Goal: Transaction & Acquisition: Purchase product/service

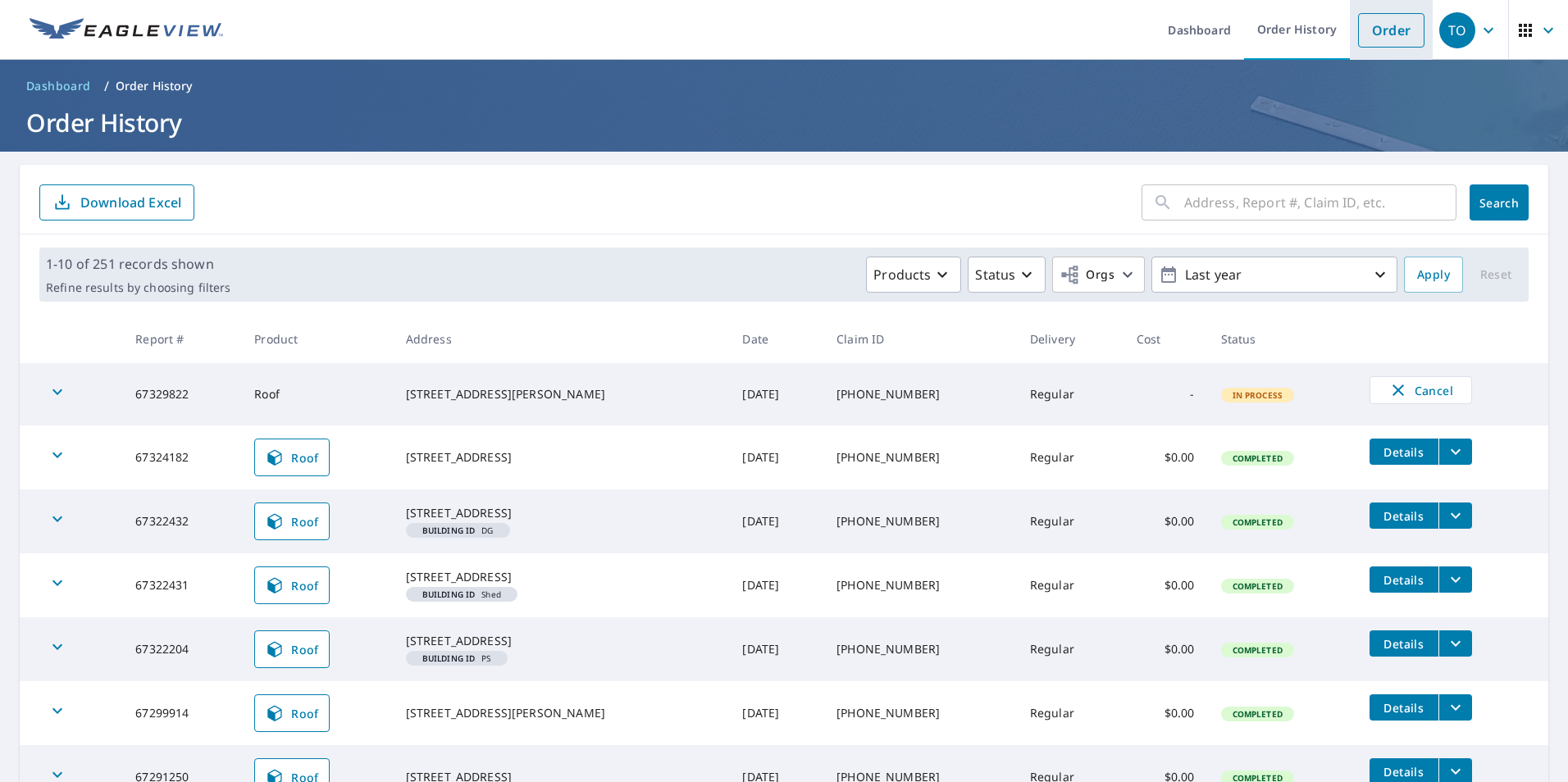
click at [1370, 32] on link "Order" at bounding box center [1392, 30] width 67 height 34
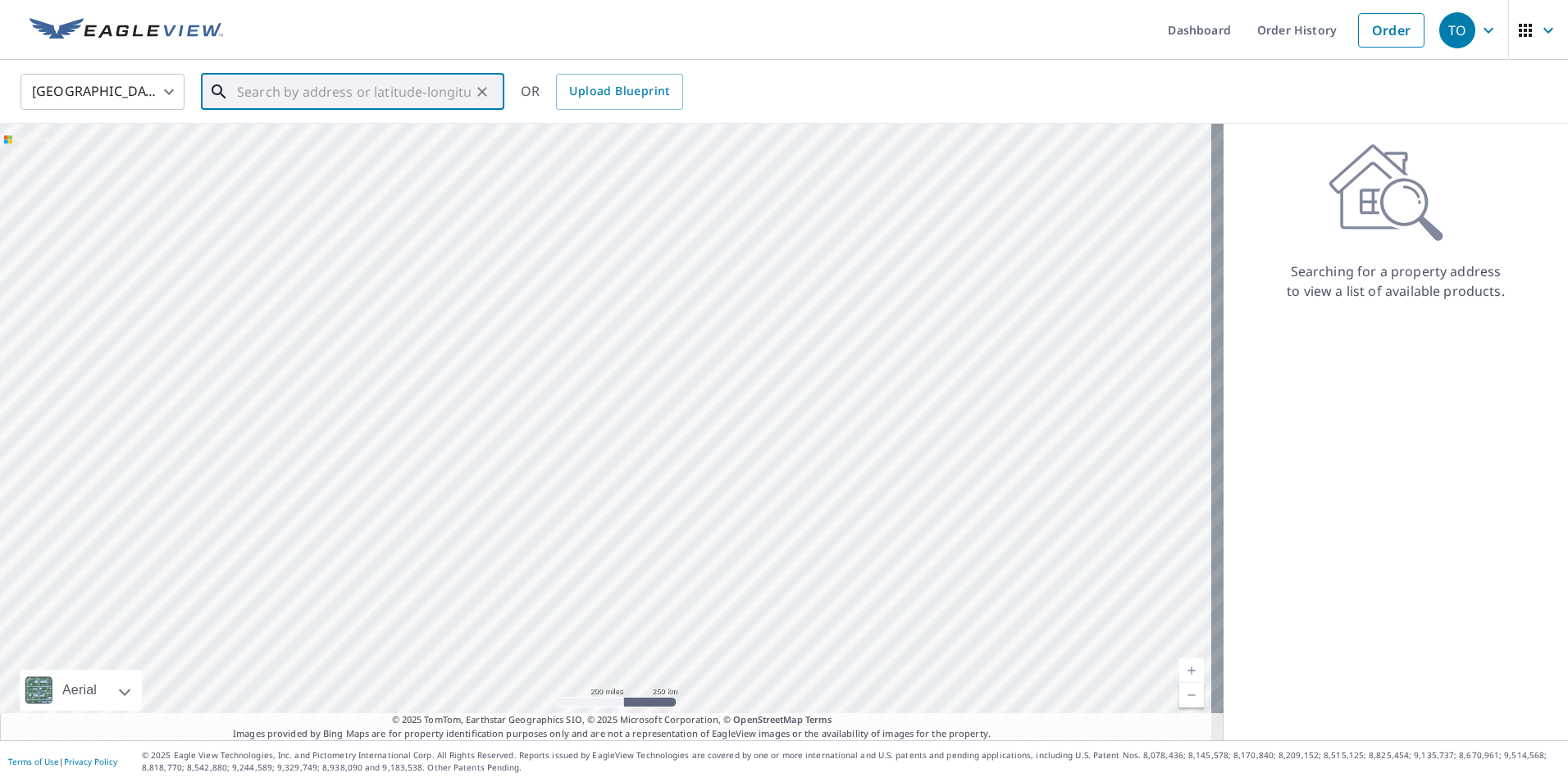
click at [315, 88] on input "text" at bounding box center [354, 91] width 234 height 46
paste input "[STREET_ADDRESS]. FL 33713"
click at [338, 156] on p "[GEOGRAPHIC_DATA]" at bounding box center [362, 157] width 257 height 17
type input "[STREET_ADDRESS]"
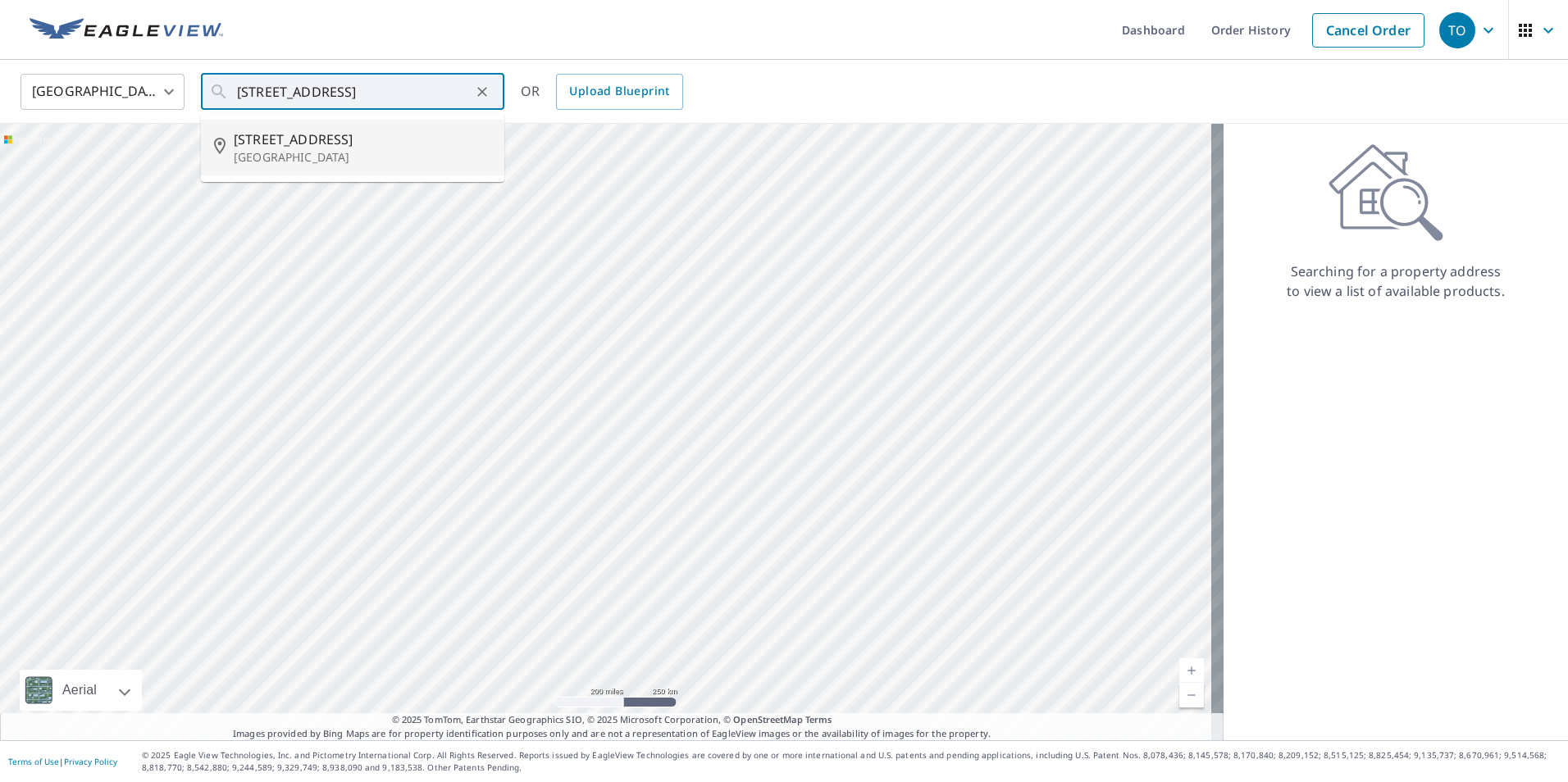
scroll to position [0, 0]
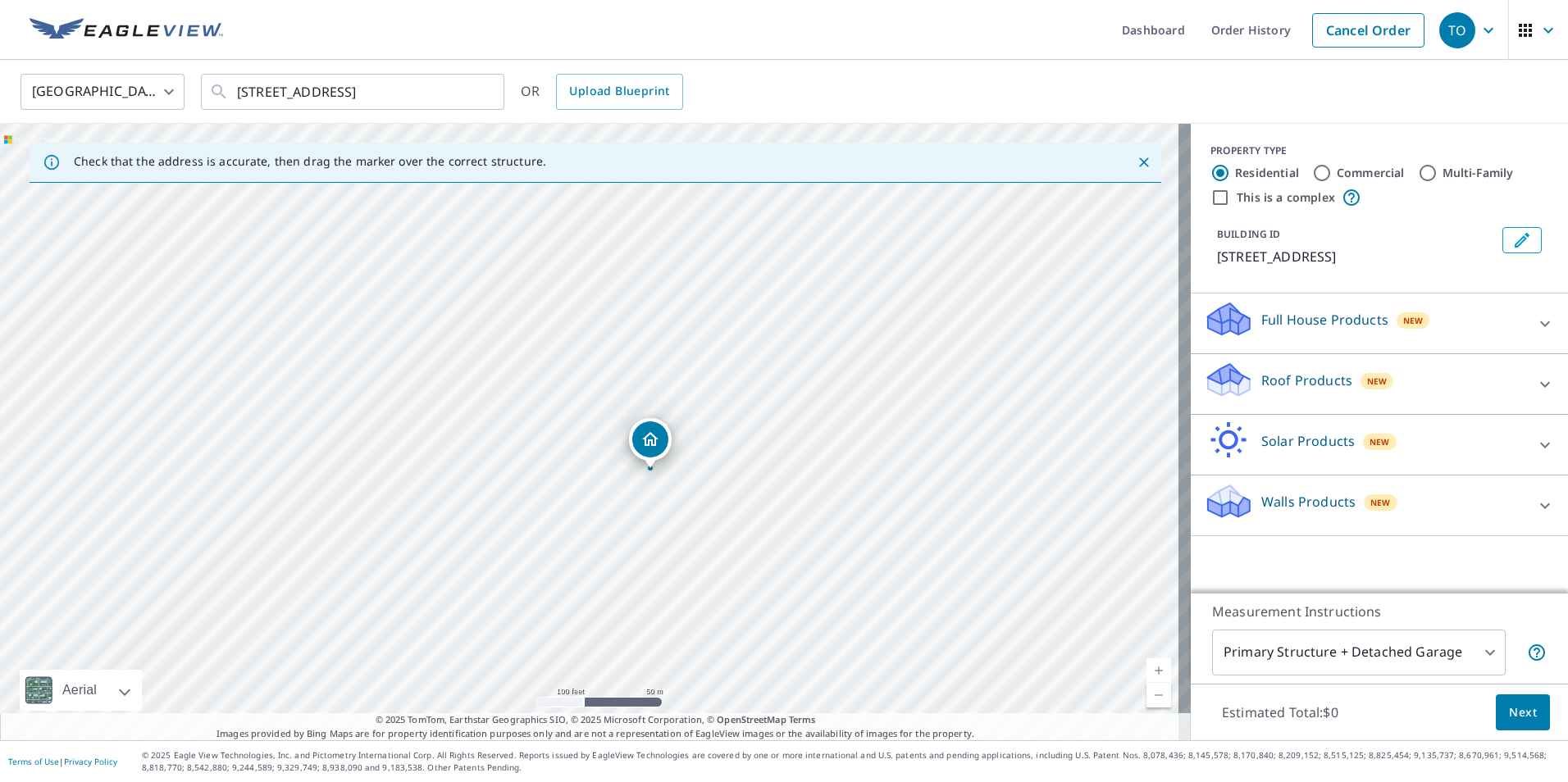
click at [1296, 376] on p "Roof Products" at bounding box center [1306, 380] width 91 height 19
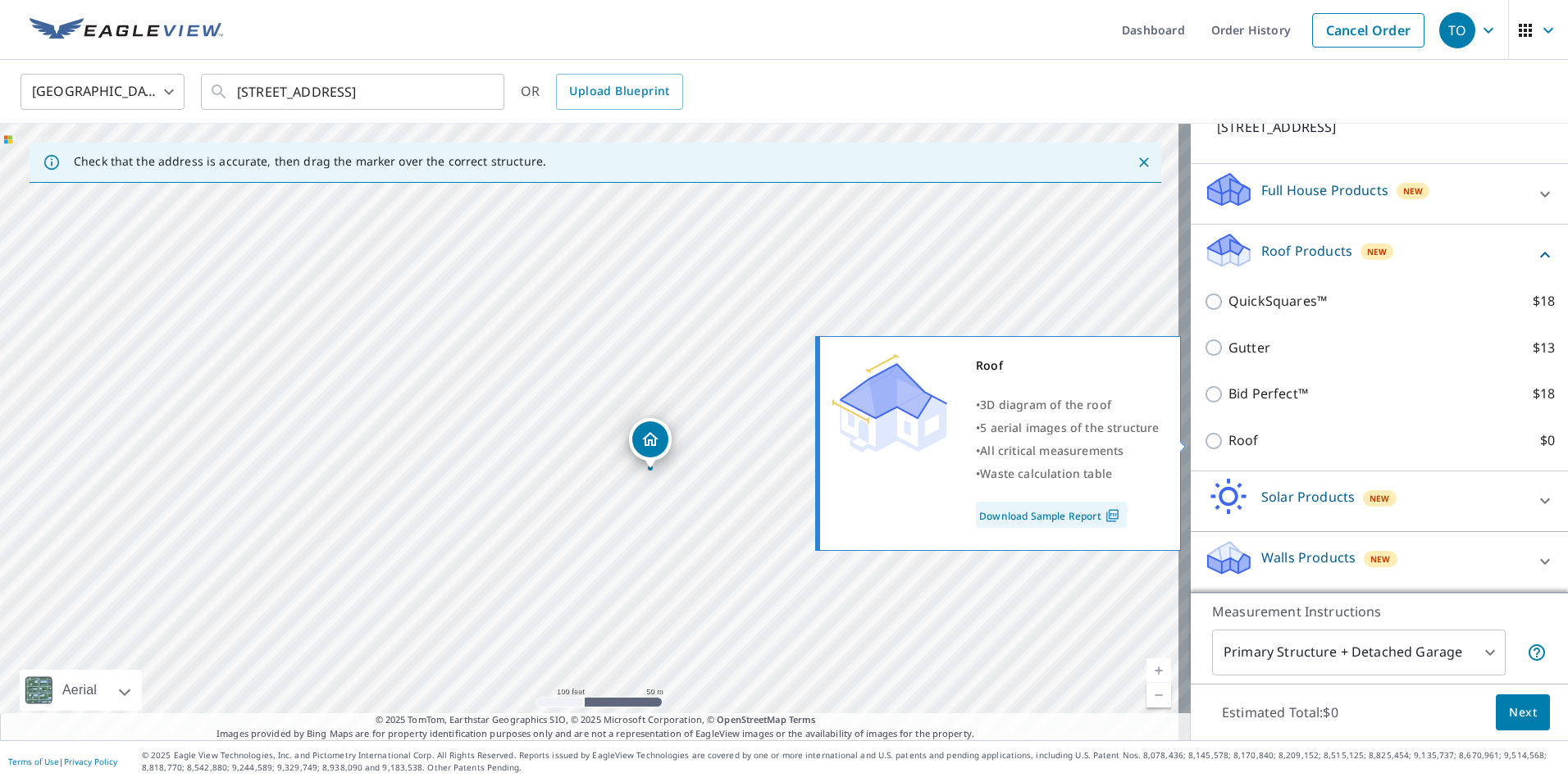
click at [1228, 447] on p "Roof" at bounding box center [1243, 440] width 31 height 20
click at [1226, 447] on input "Roof $0" at bounding box center [1216, 441] width 25 height 19
checkbox input "true"
type input "3"
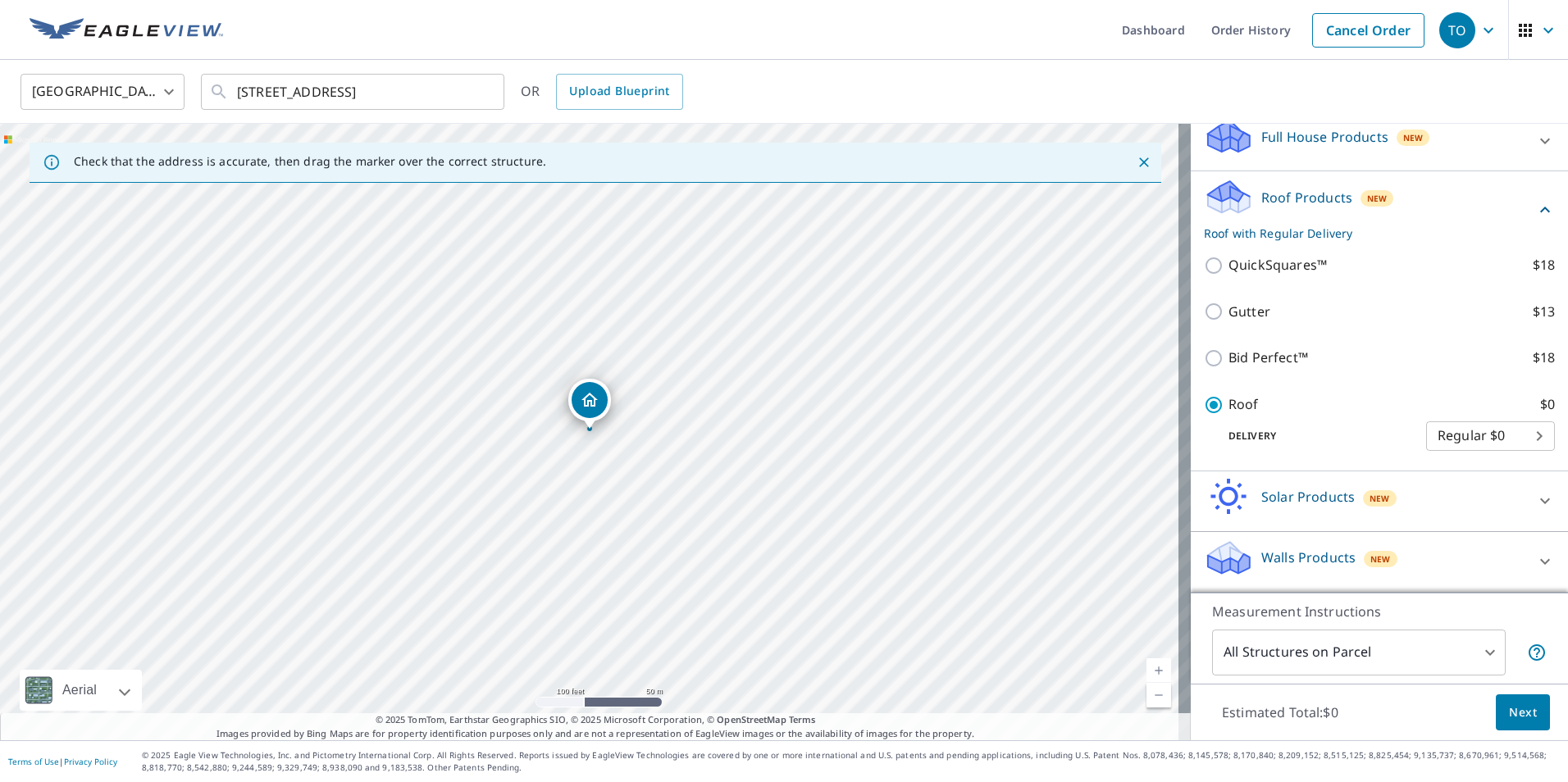
scroll to position [105, 0]
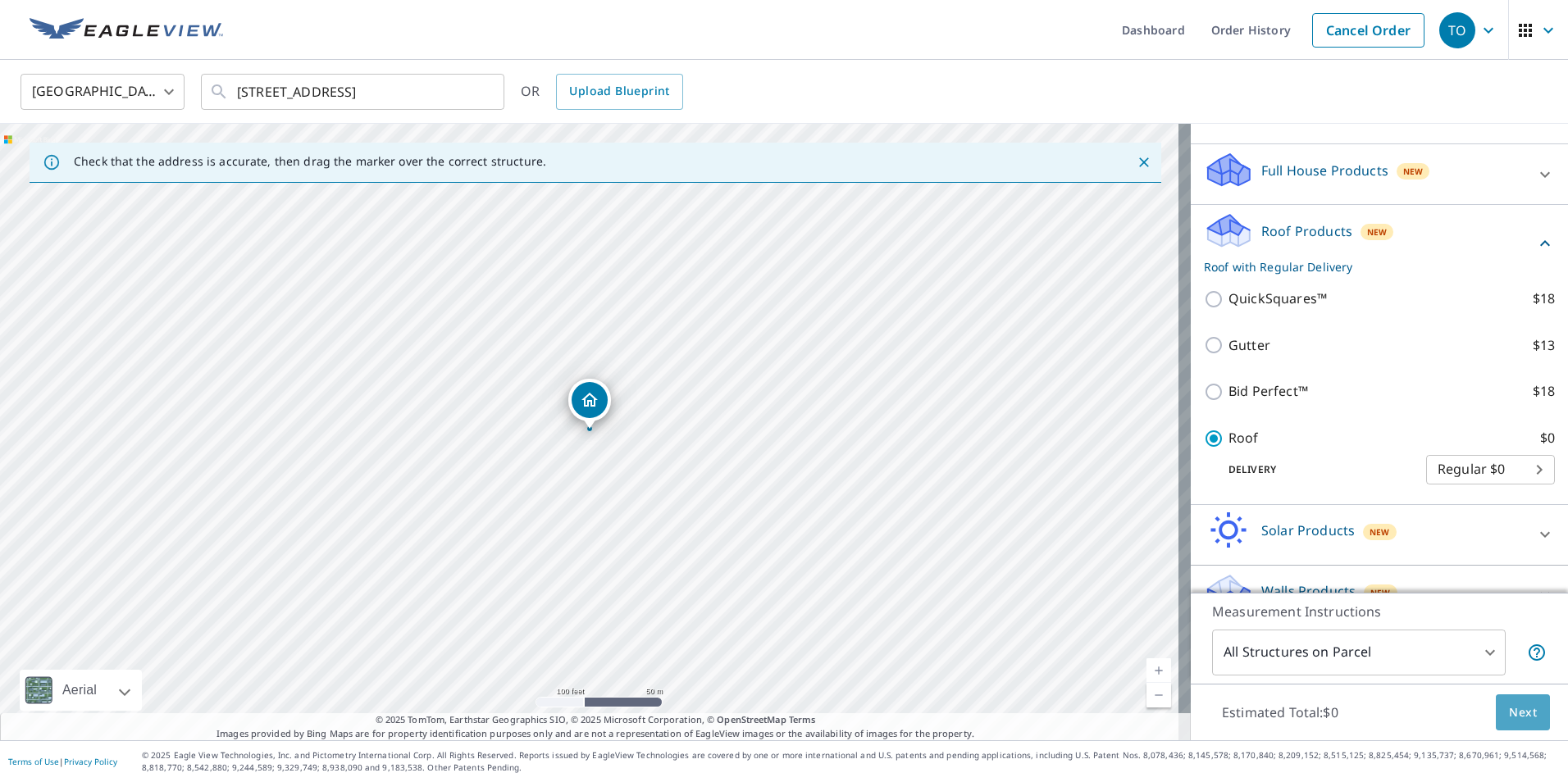
click at [1518, 713] on span "Next" at bounding box center [1522, 712] width 28 height 20
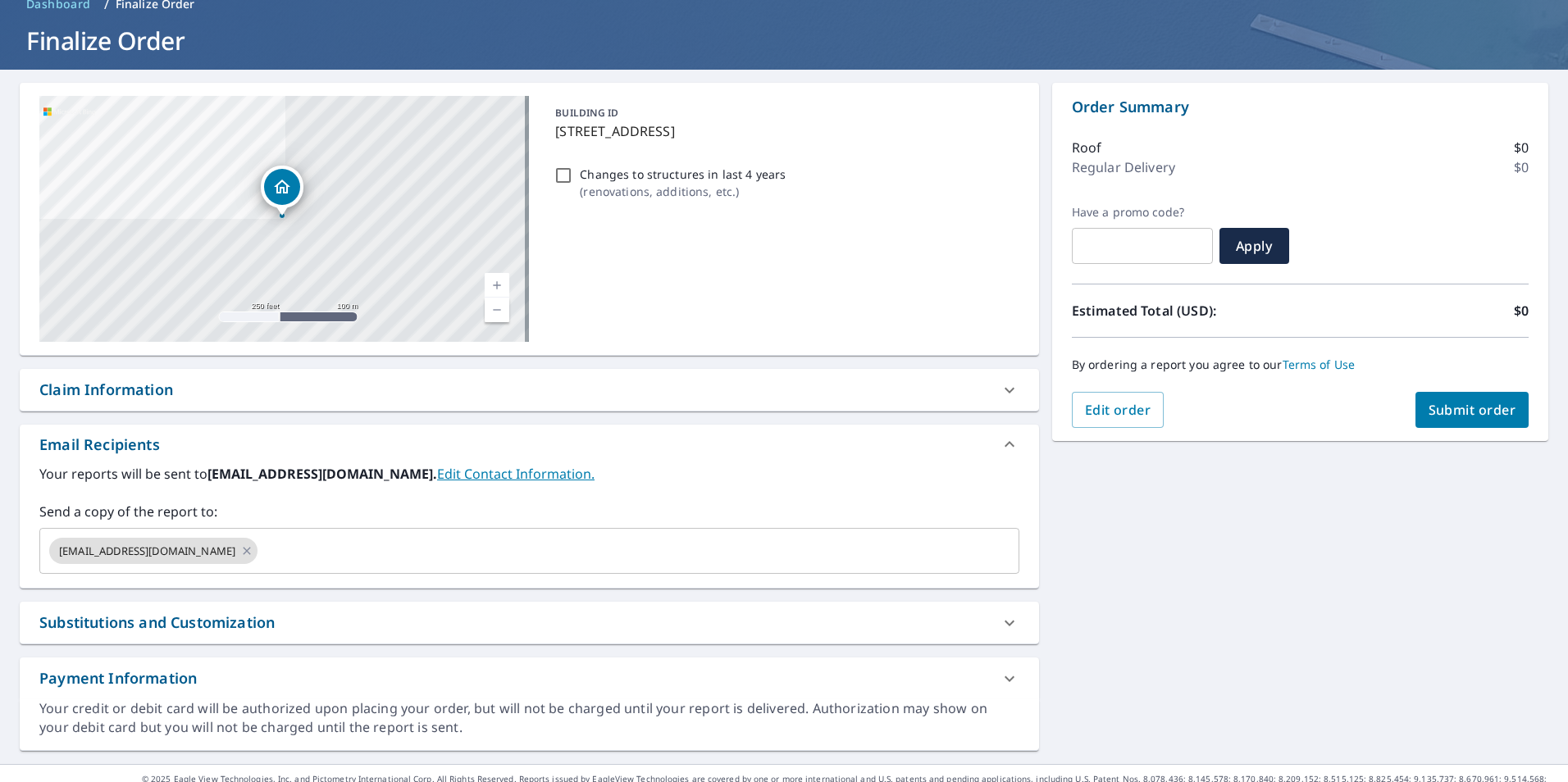
scroll to position [105, 0]
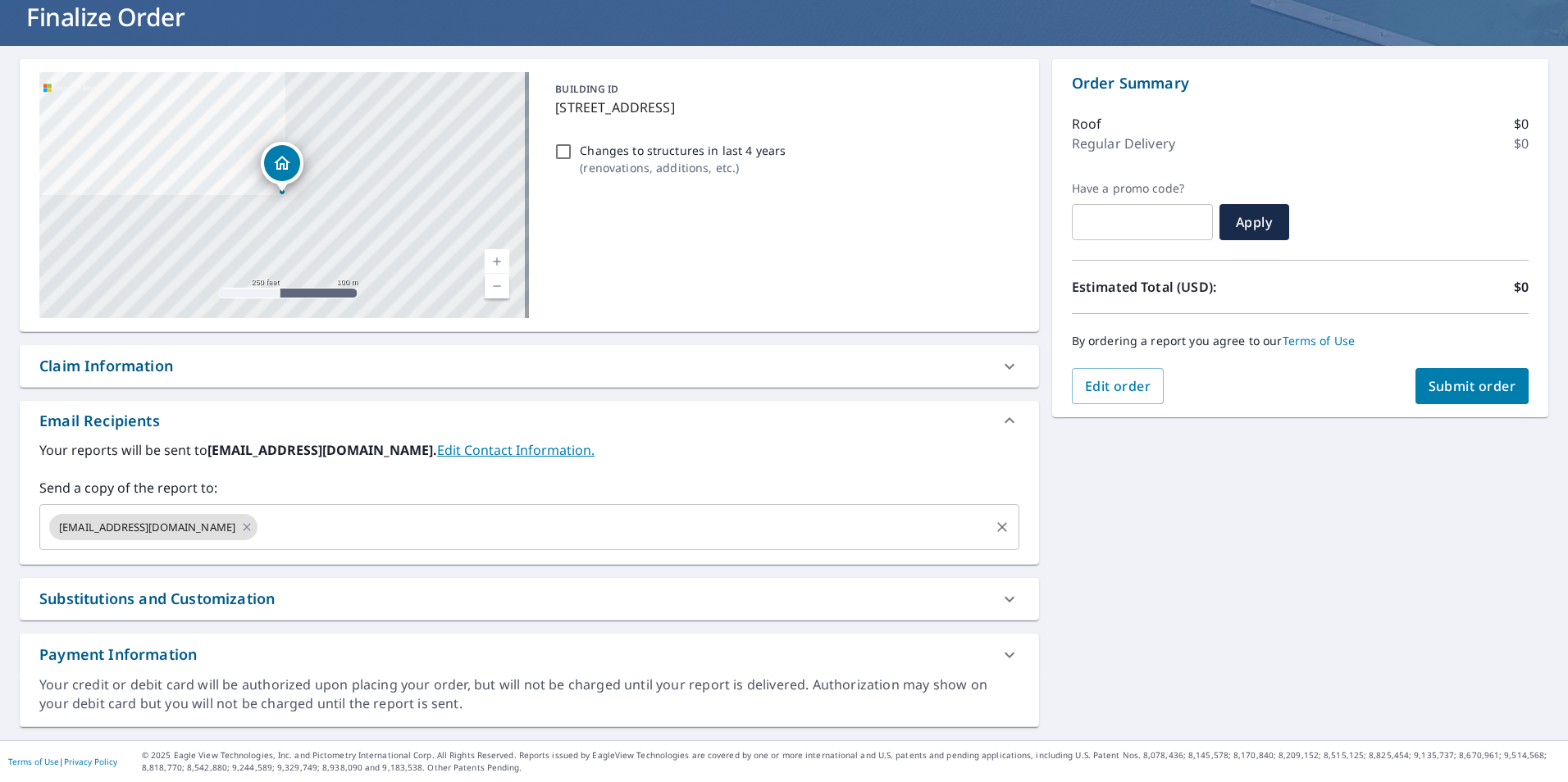
click at [316, 536] on input "text" at bounding box center [622, 527] width 726 height 31
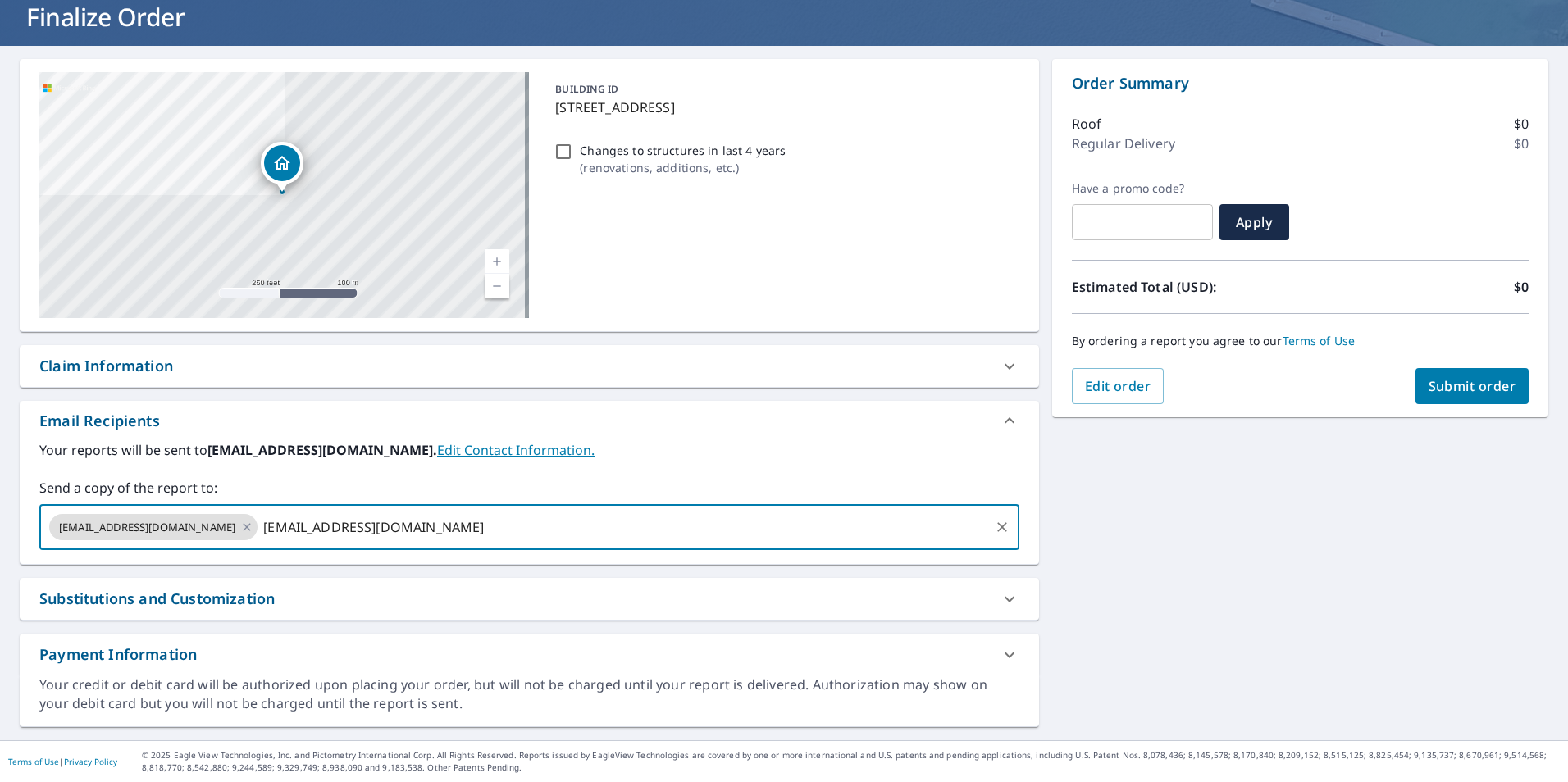
type input "[EMAIL_ADDRESS][DOMAIN_NAME]"
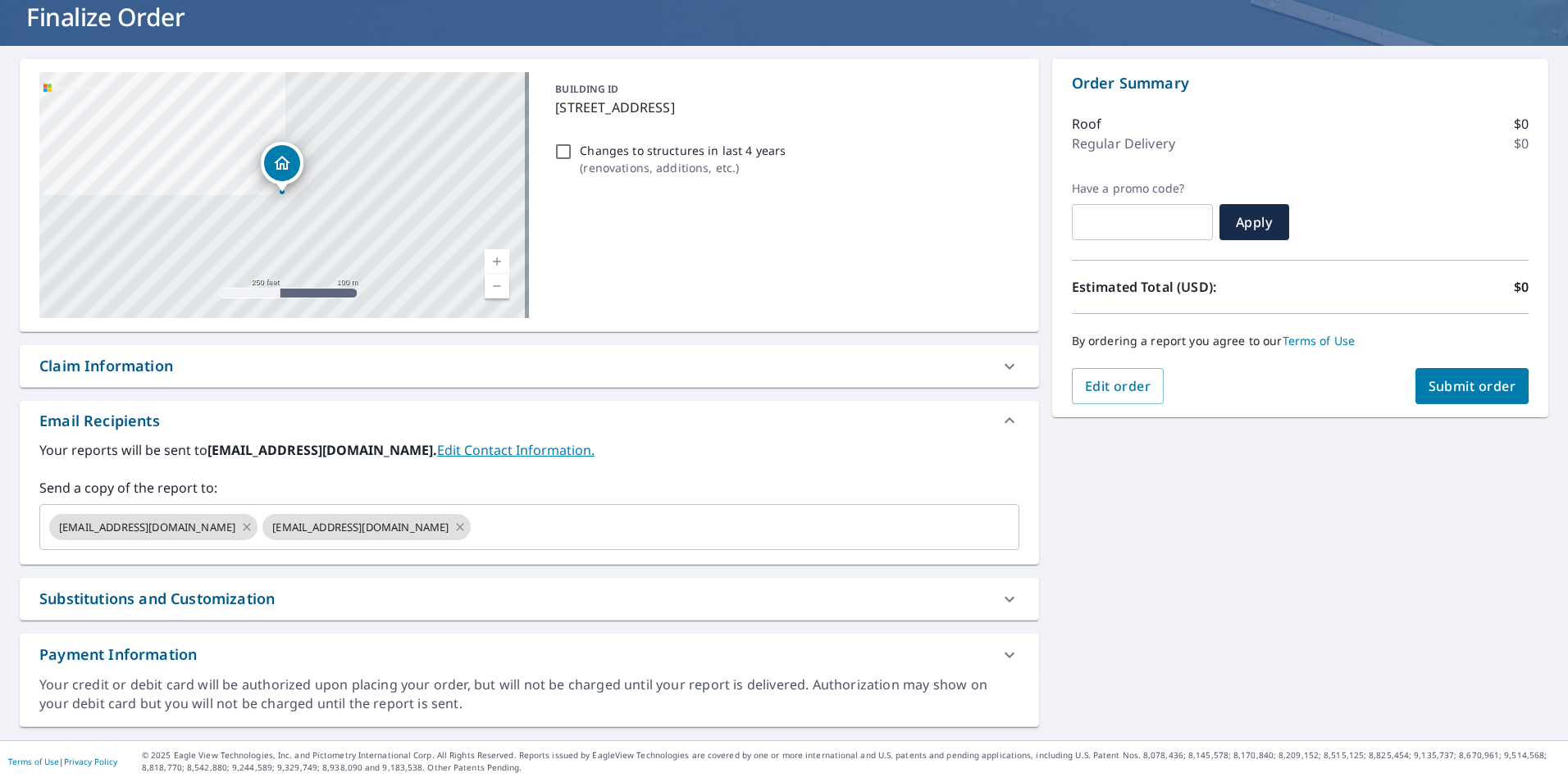
click at [1313, 545] on div "[STREET_ADDRESS] Aerial Road A standard road map Aerial A detailed look from ab…" at bounding box center [784, 392] width 1568 height 694
click at [222, 384] on div "Claim Information" at bounding box center [529, 366] width 1019 height 42
checkbox input "true"
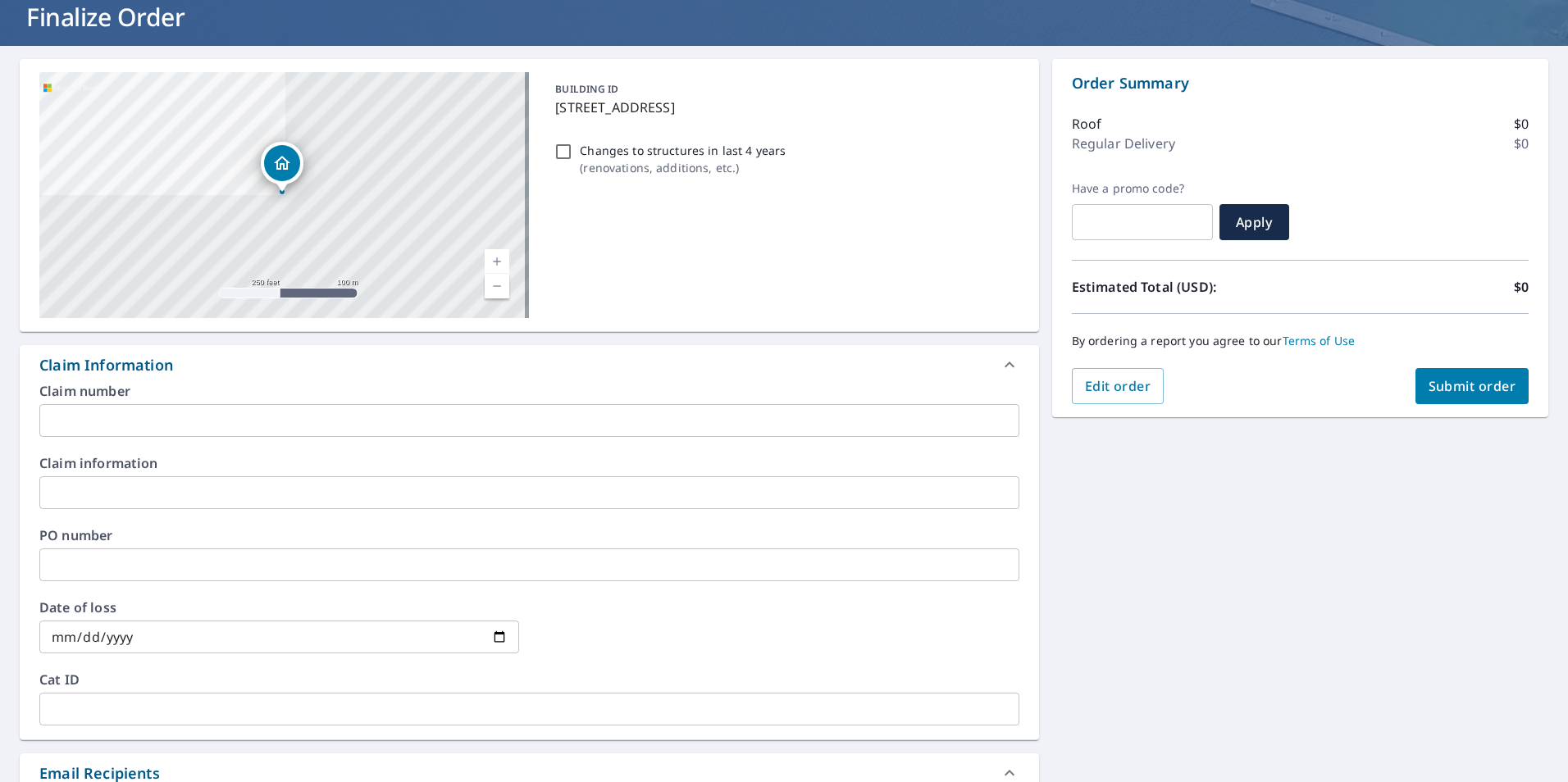
click at [169, 425] on input "text" at bounding box center [529, 420] width 980 height 32
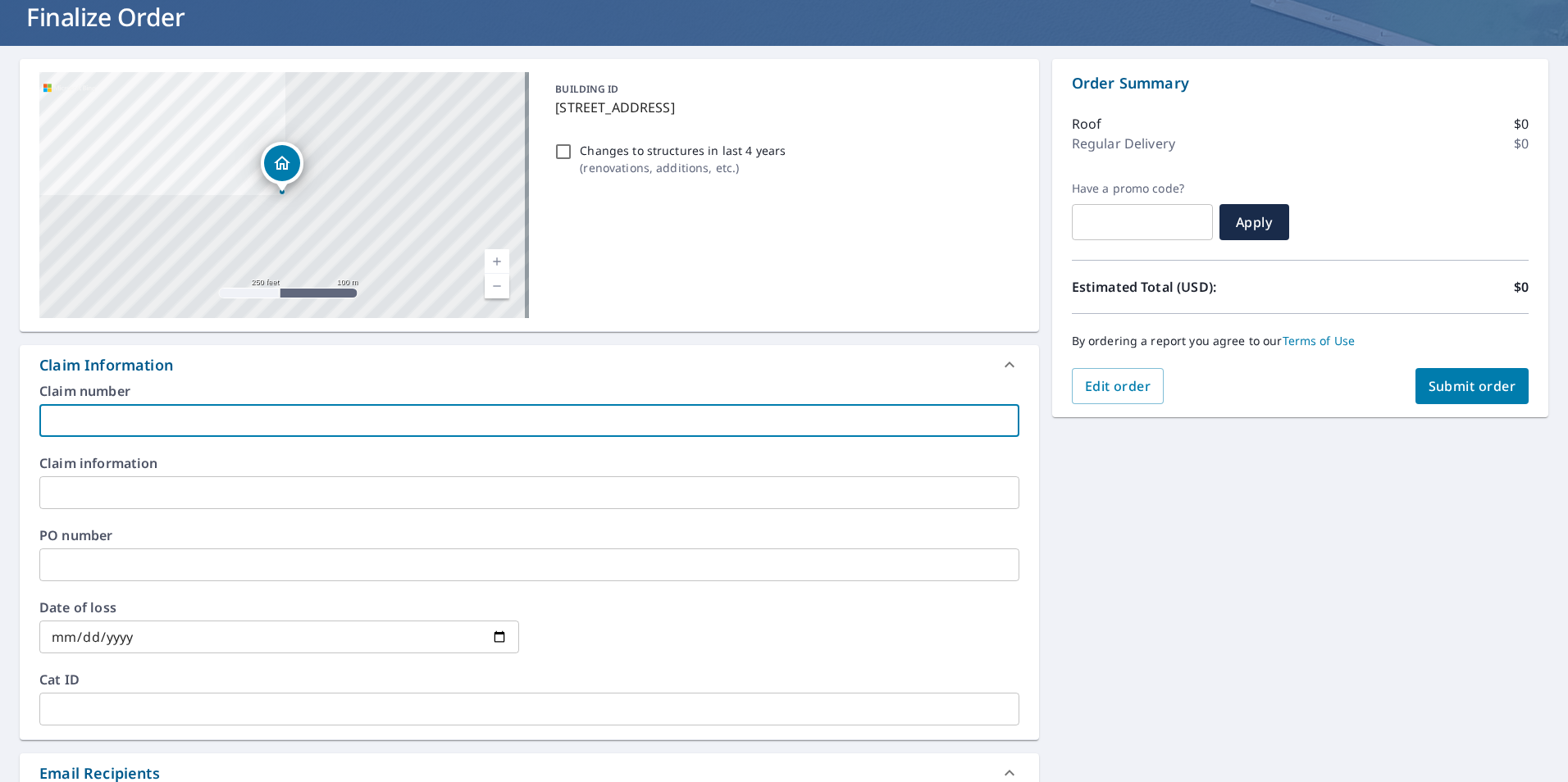
type input "6"
checkbox input "true"
type input "65"
checkbox input "true"
type input "651"
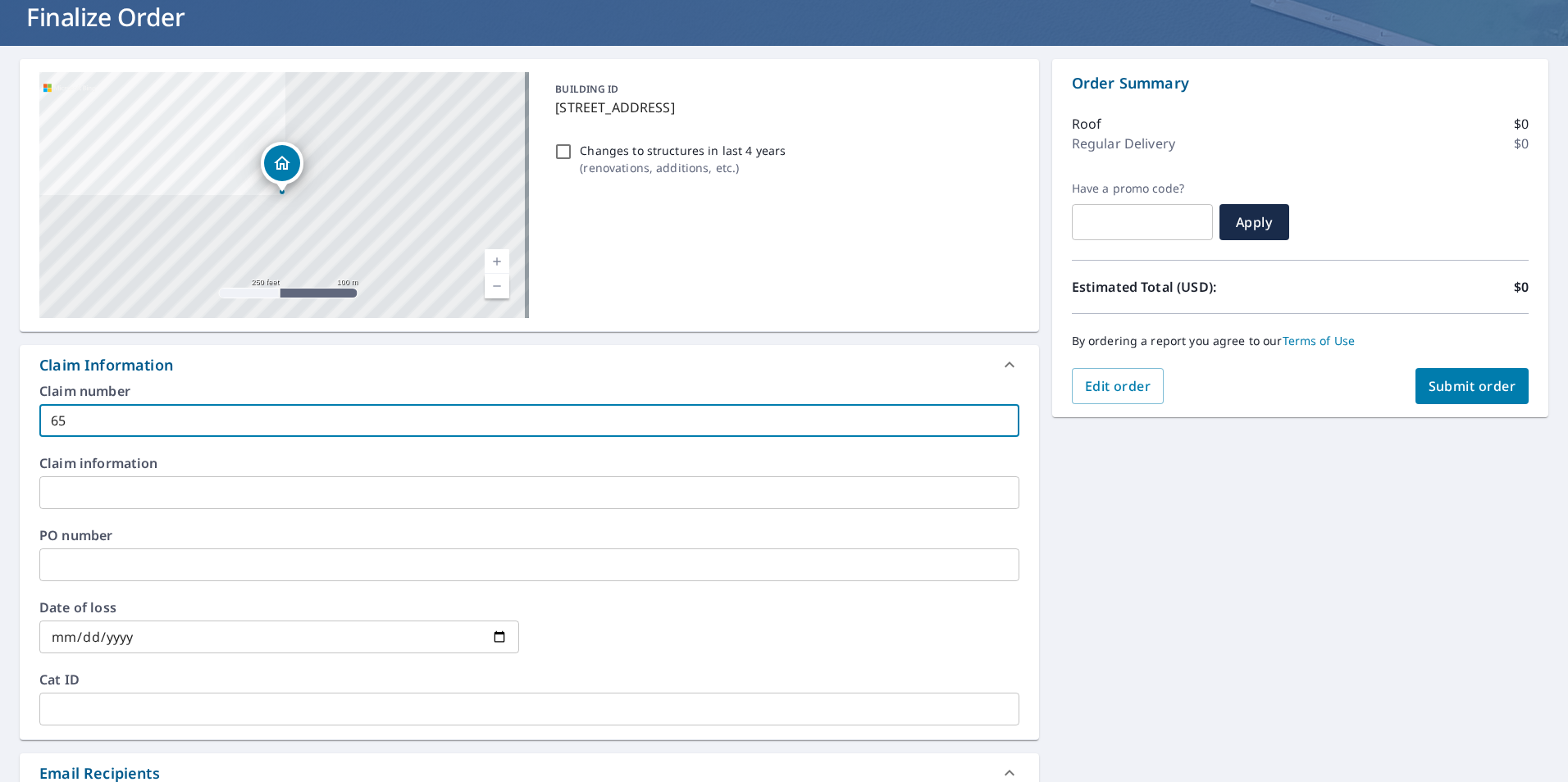
checkbox input "true"
type input "6515"
checkbox input "true"
type input "6515-"
checkbox input "true"
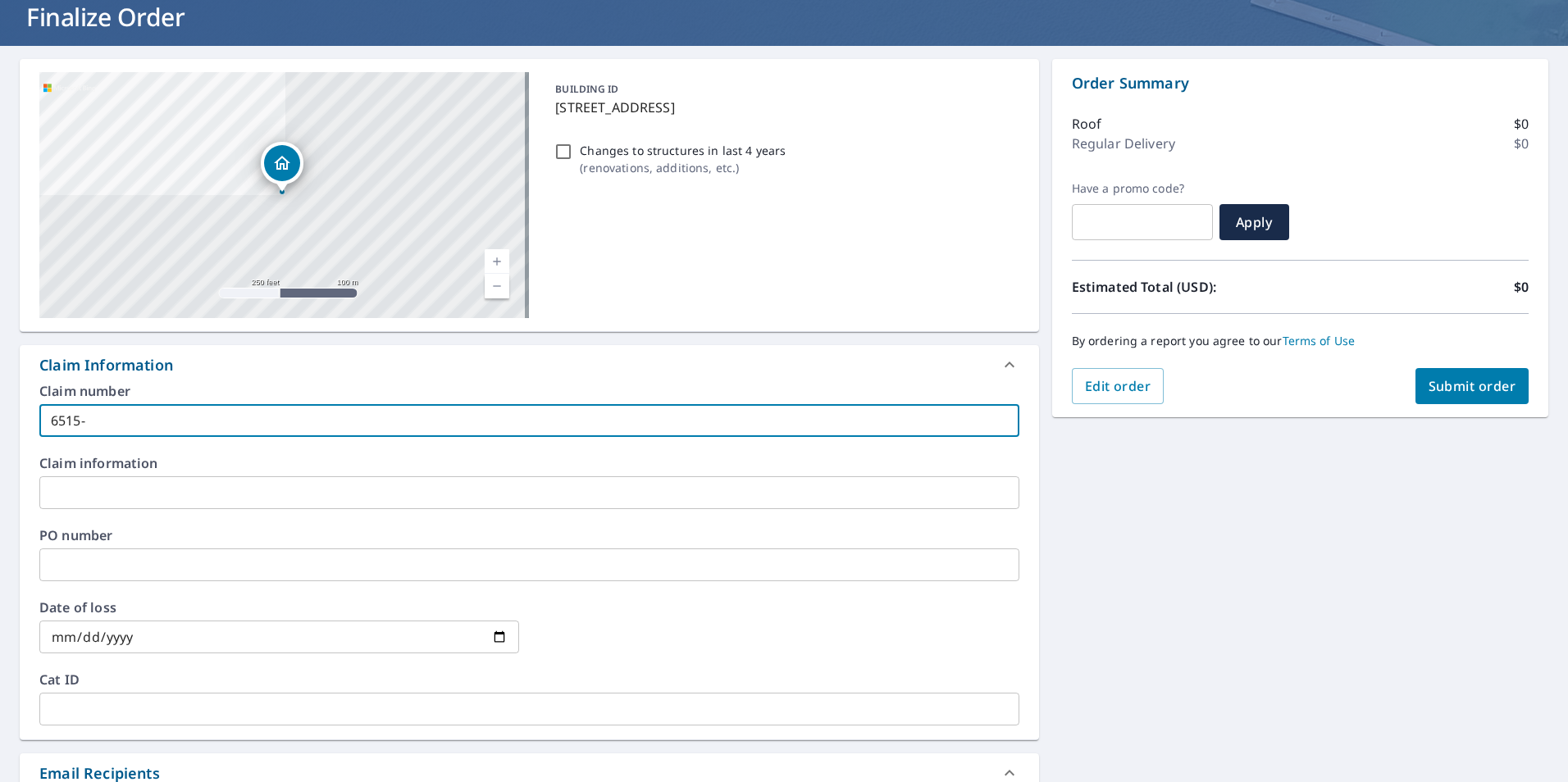
type input "6515-2"
checkbox input "true"
type input "6515-25"
checkbox input "true"
type input "6515-25-"
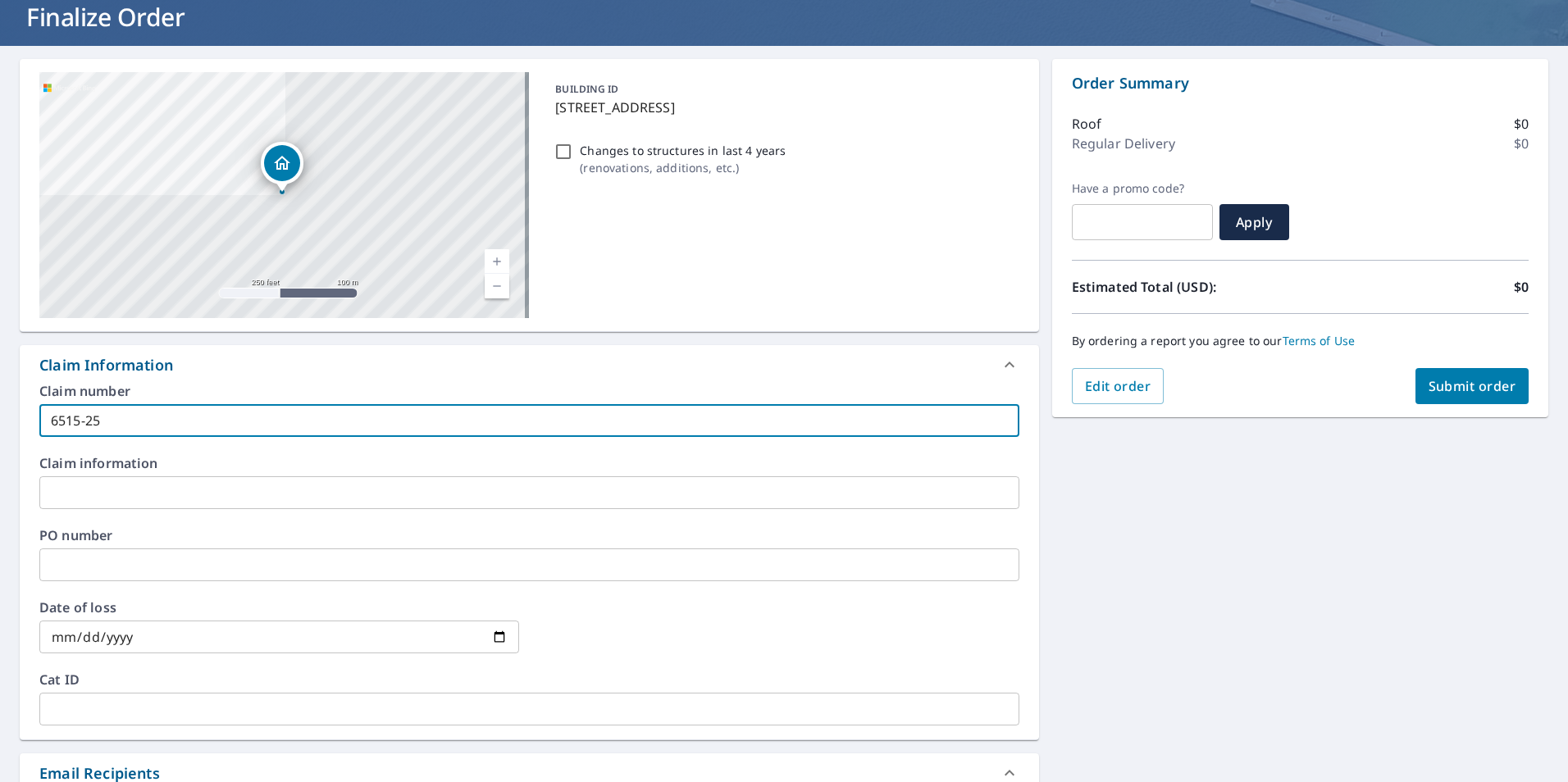
checkbox input "true"
type input "6515-25-6"
checkbox input "true"
type input "6515-25-62"
checkbox input "true"
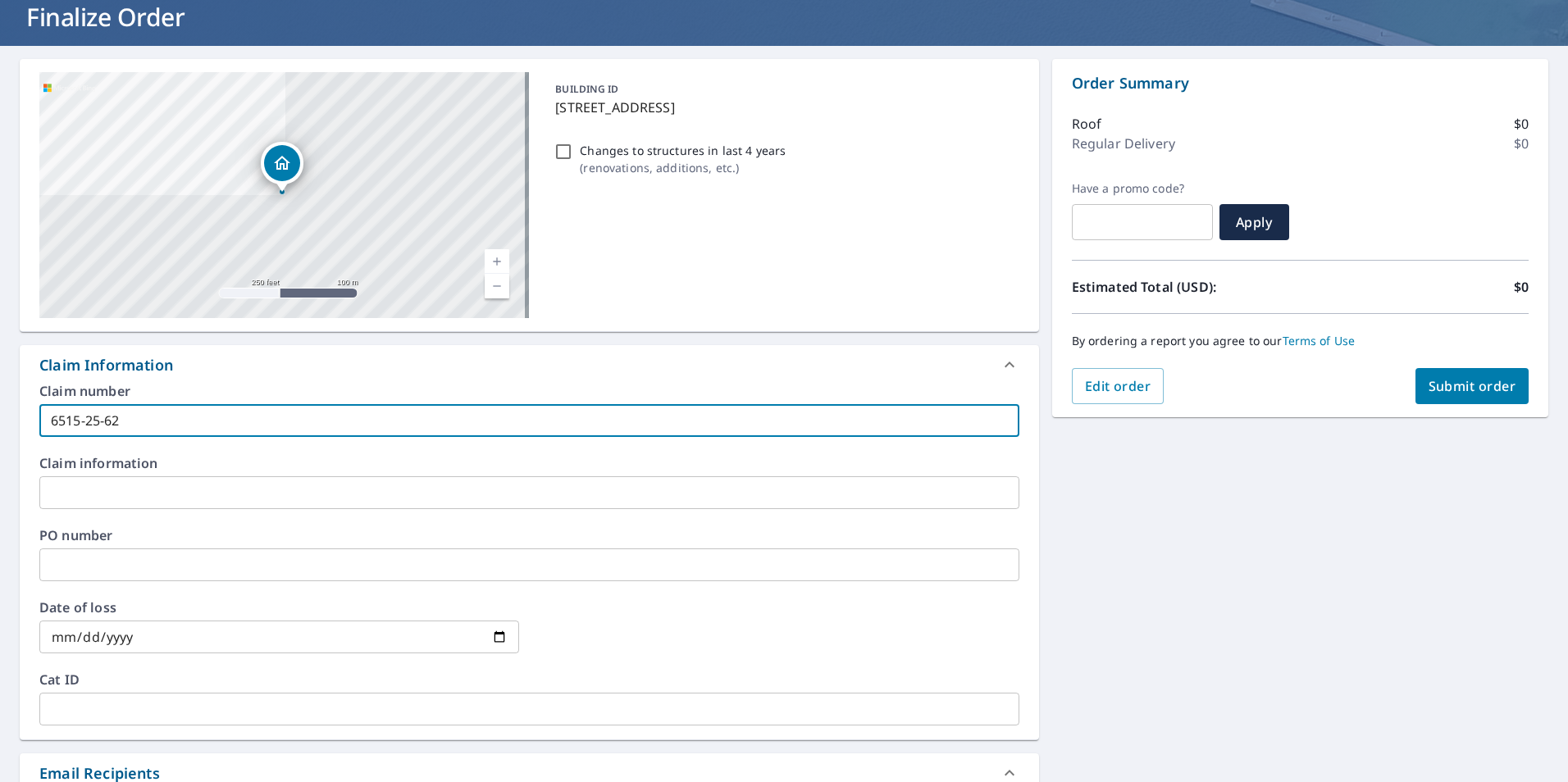
type input "[PHONE_NUMBER]"
checkbox input "true"
type input "[PHONE_NUMBER]"
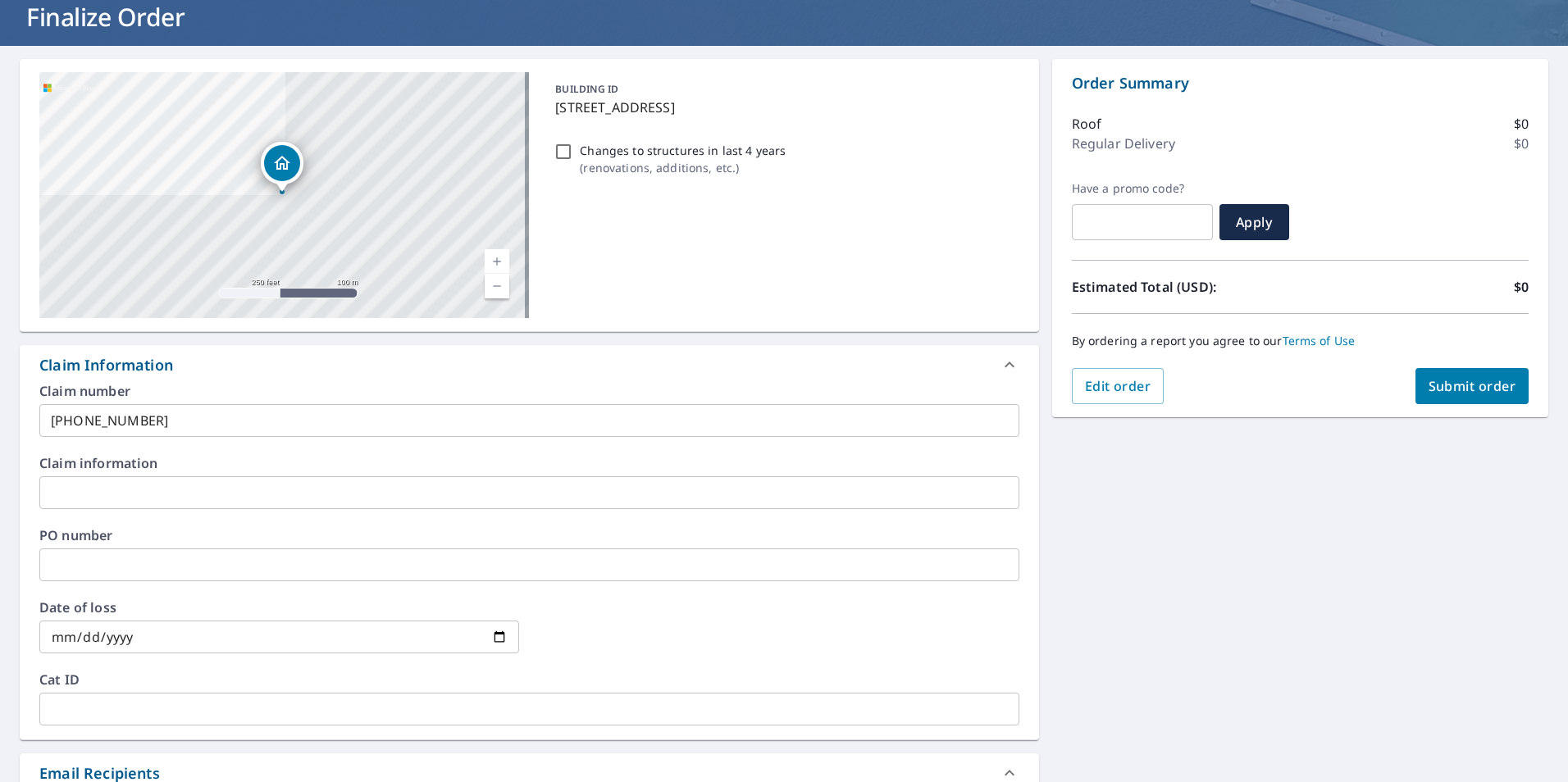
click at [1123, 605] on div "[STREET_ADDRESS] Aerial Road A standard road map Aerial A detailed look from ab…" at bounding box center [784, 569] width 1568 height 1047
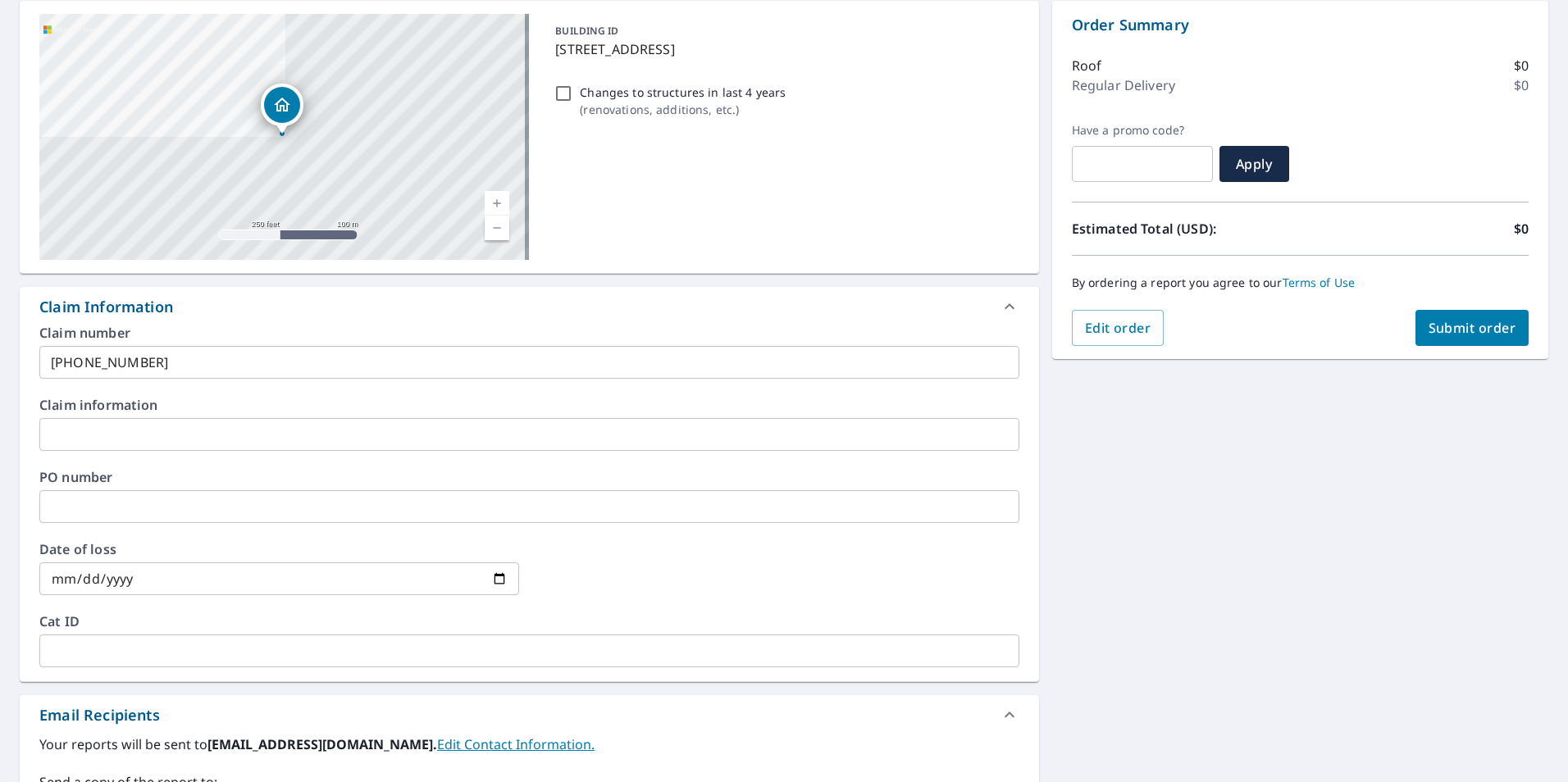
scroll to position [0, 0]
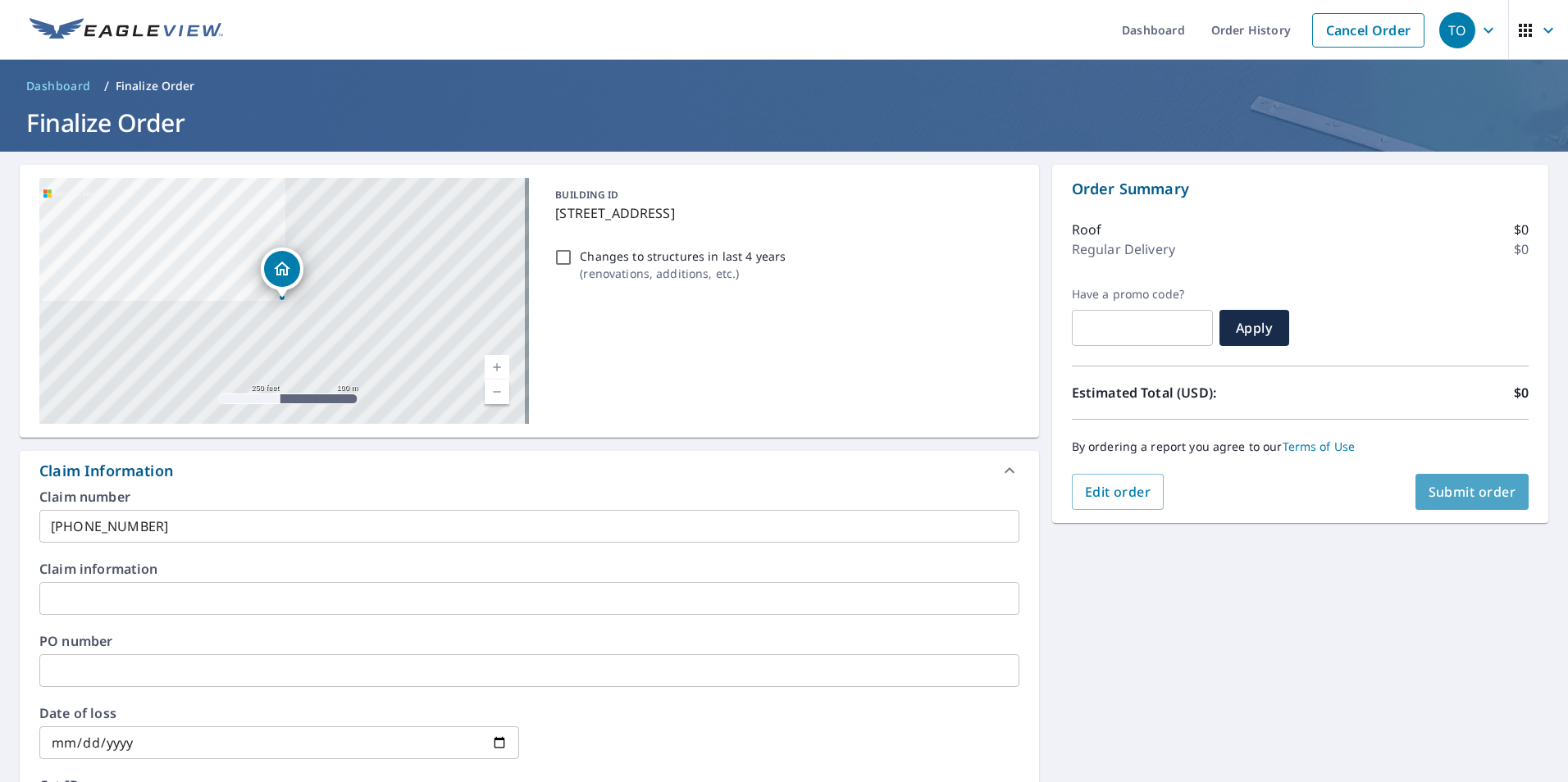
click at [1466, 496] on span "Submit order" at bounding box center [1472, 491] width 88 height 18
checkbox input "true"
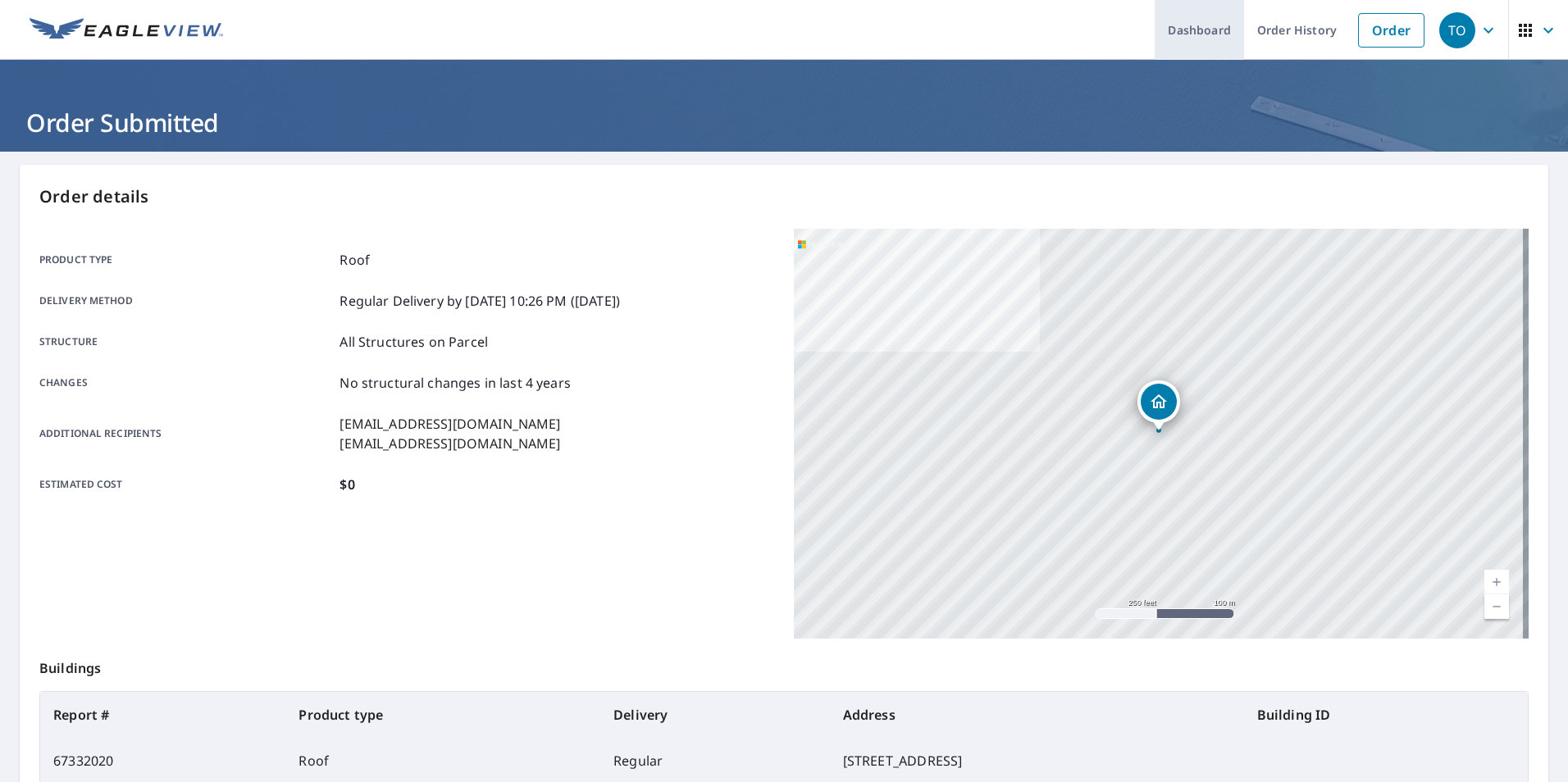
click at [1154, 41] on link "Dashboard" at bounding box center [1199, 30] width 90 height 60
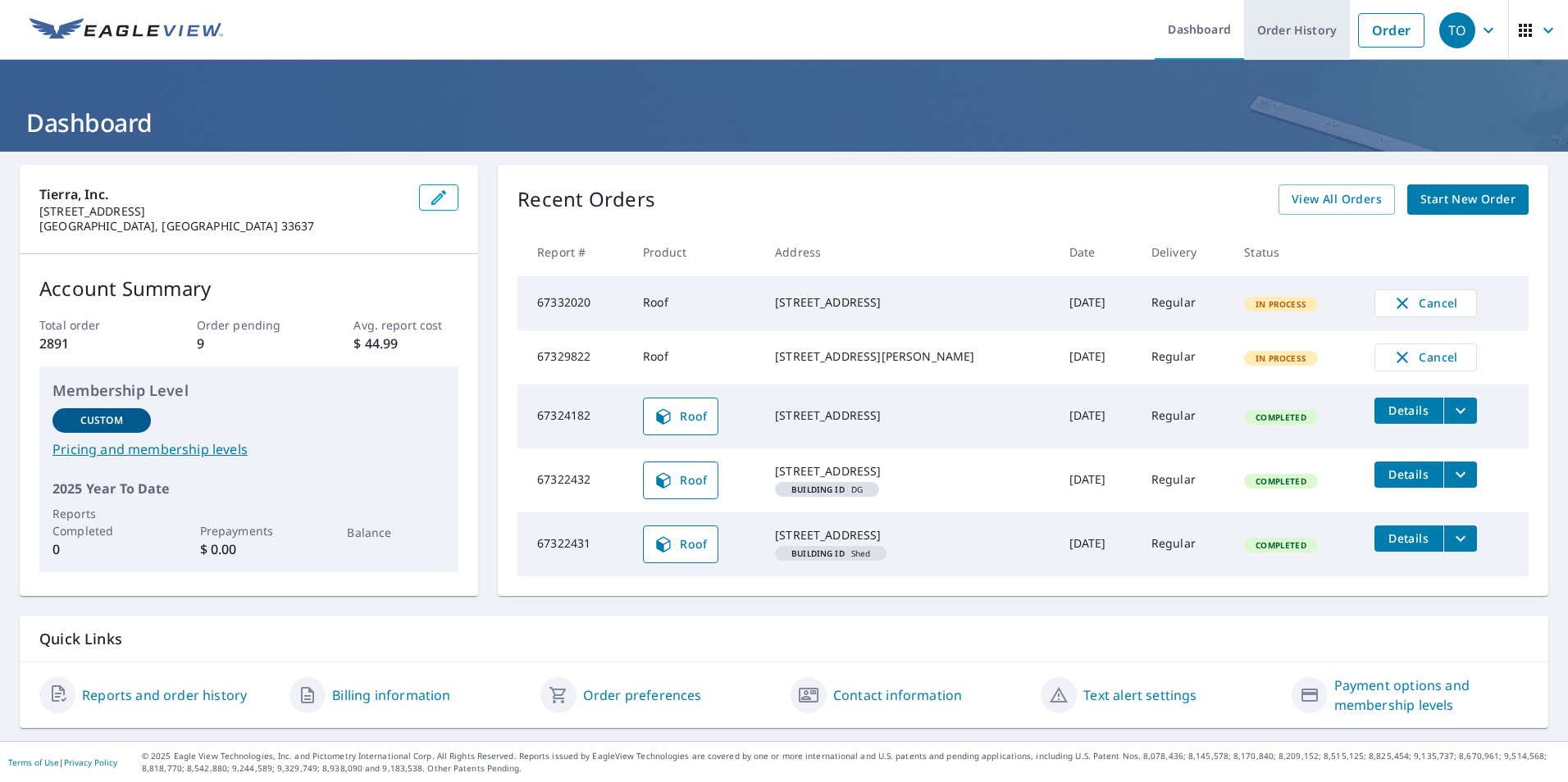
click at [1292, 37] on link "Order History" at bounding box center [1297, 30] width 105 height 60
